Goal: Information Seeking & Learning: Learn about a topic

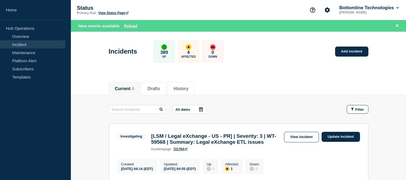
click at [35, 41] on link "Incident" at bounding box center [33, 44] width 66 height 8
click at [128, 24] on button "Reload" at bounding box center [131, 26] width 14 height 5
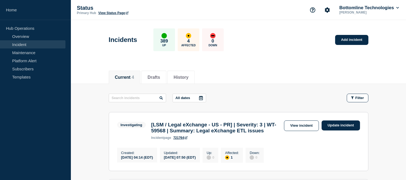
click at [130, 25] on div "Incidents 389 Up 4 Affected 0 Down Add incident" at bounding box center [239, 37] width 272 height 33
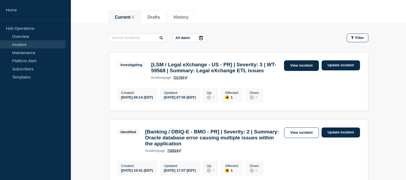
click at [295, 61] on link "View incident" at bounding box center [301, 65] width 35 height 11
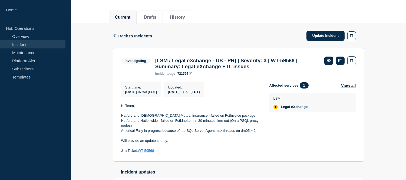
scroll to position [90, 0]
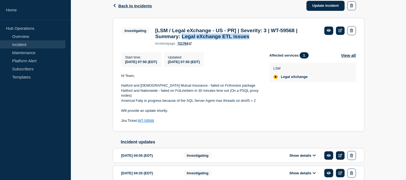
drag, startPoint x: 263, startPoint y: 38, endPoint x: 186, endPoint y: 39, distance: 76.6
click at [186, 39] on h3 "[LSM / Legal eXchange - US - PR] | Severity: 3 | WT-59568 | Summary: Legal eXch…" at bounding box center [237, 34] width 164 height 12
copy h3 "Legal eXchange ETL issues"
click at [123, 7] on span "Back to Incidents" at bounding box center [136, 6] width 34 height 5
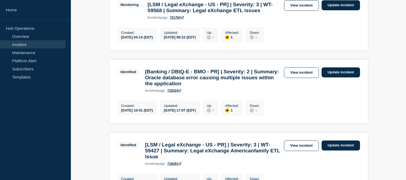
scroll to position [60, 0]
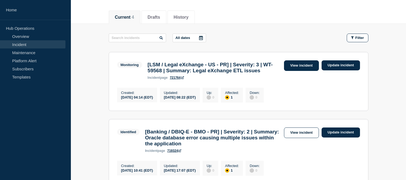
click at [304, 67] on link "View incident" at bounding box center [301, 65] width 35 height 11
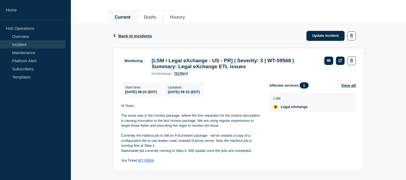
scroll to position [120, 0]
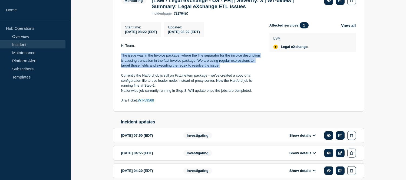
drag, startPoint x: 121, startPoint y: 57, endPoint x: 222, endPoint y: 70, distance: 101.5
click at [222, 68] on p "The issue was in the Invoice package, where the line separator for the invoice …" at bounding box center [191, 60] width 140 height 15
copy p "The issue was in the Invoice package, where the line separator for the invoice …"
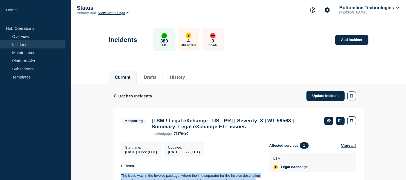
scroll to position [90, 0]
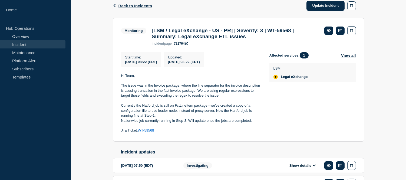
click at [271, 120] on div "Affected services: 1 View all LSM Legal eXchange" at bounding box center [313, 92] width 87 height 81
